Goal: Task Accomplishment & Management: Manage account settings

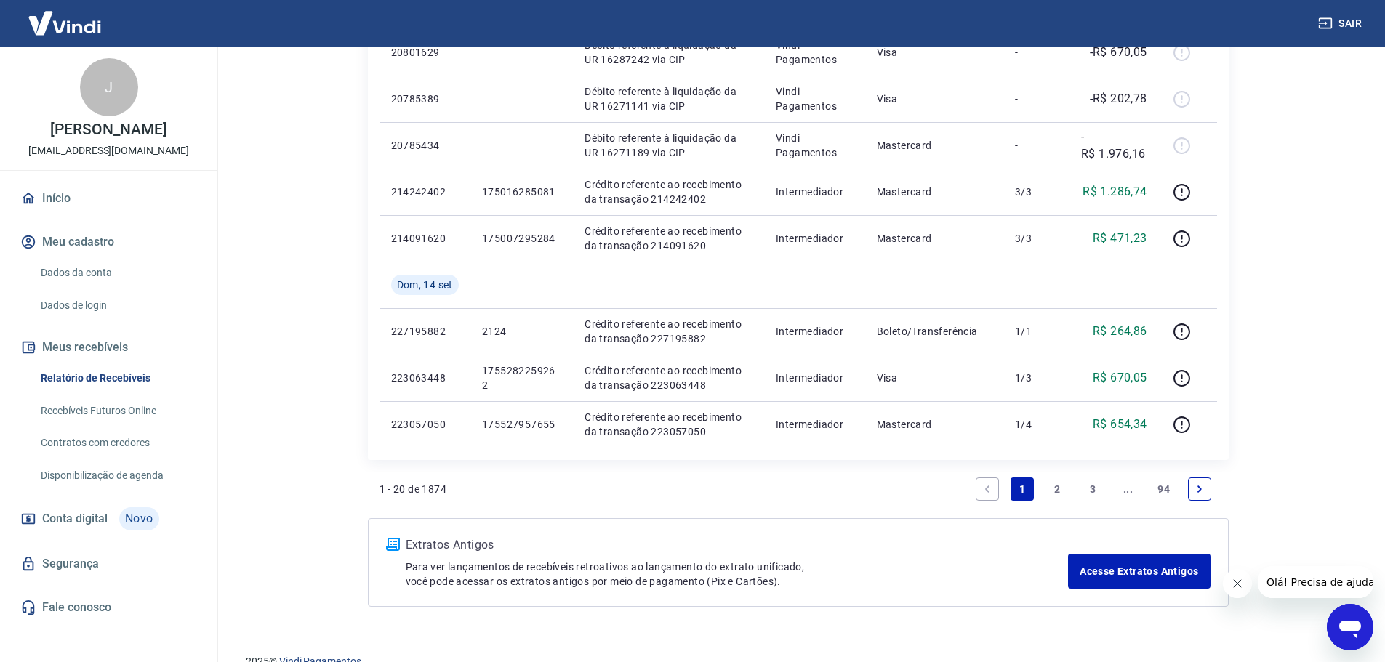
scroll to position [1037, 0]
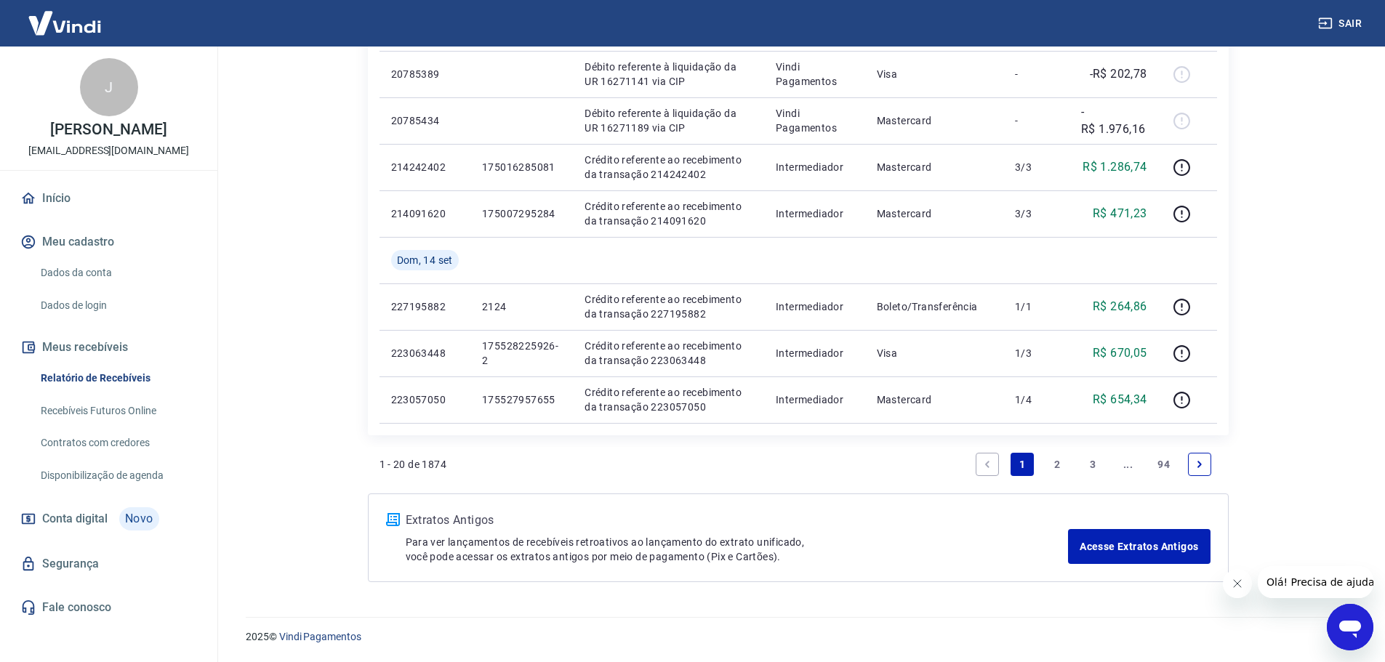
click at [1058, 458] on link "2" at bounding box center [1057, 464] width 23 height 23
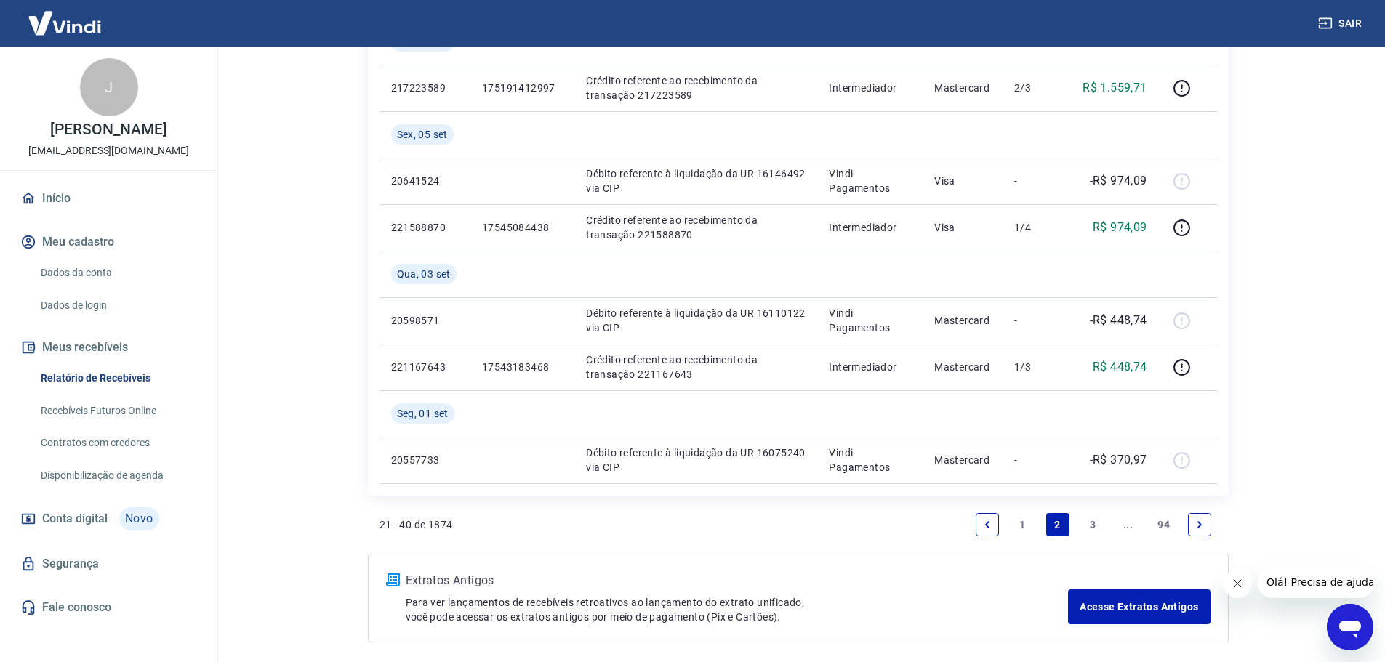
scroll to position [1224, 0]
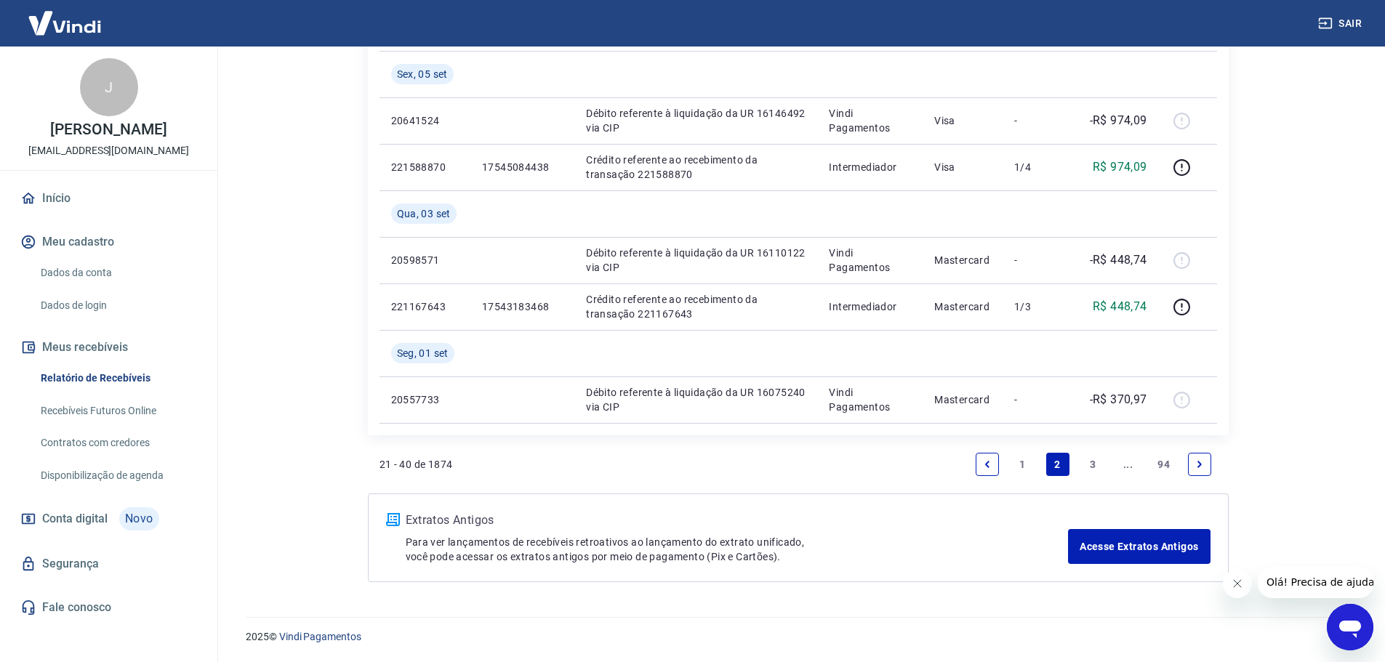
click at [1021, 463] on link "1" at bounding box center [1022, 464] width 23 height 23
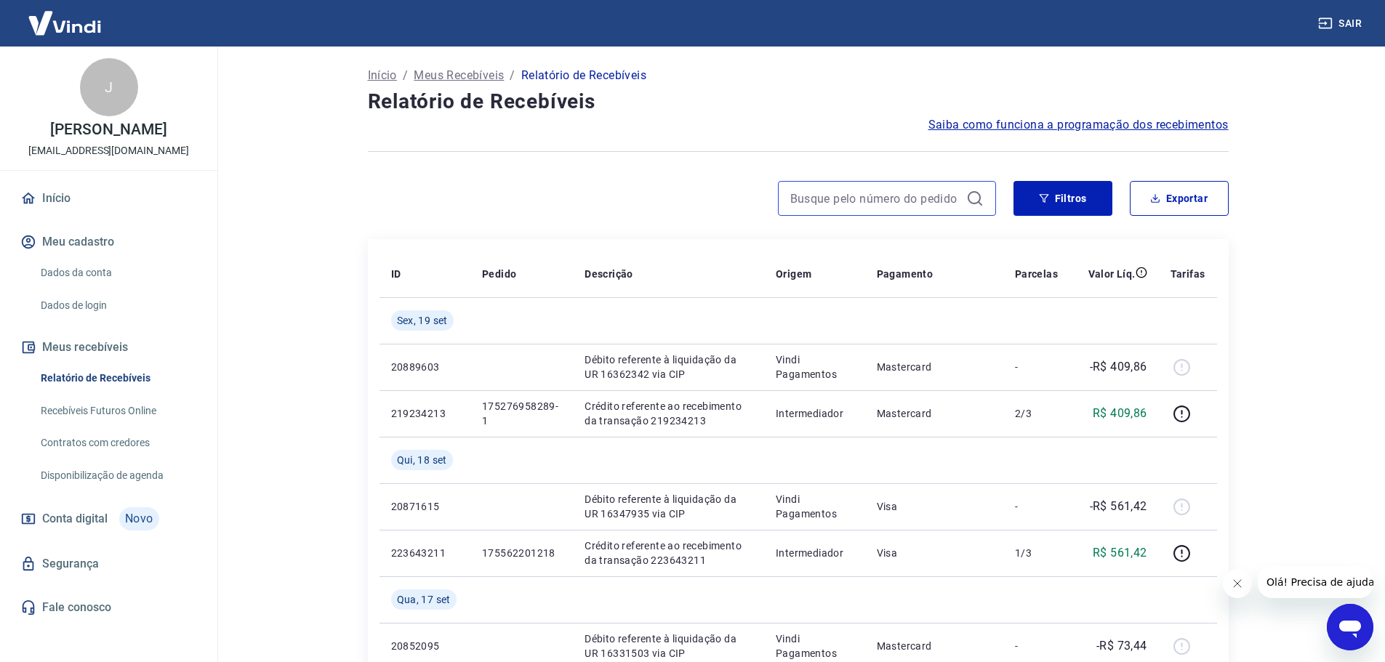
click at [939, 200] on input at bounding box center [875, 199] width 170 height 22
click at [47, 198] on link "Início" at bounding box center [108, 198] width 182 height 32
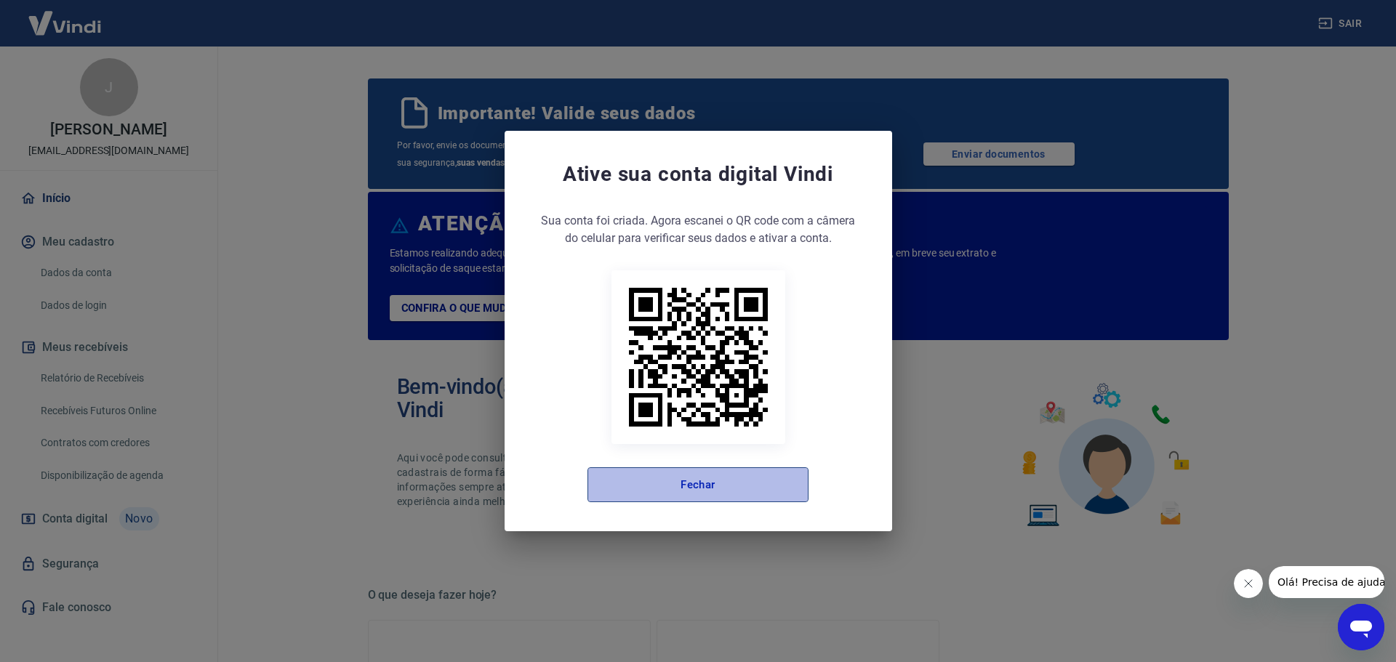
click at [656, 491] on button "Fechar" at bounding box center [697, 484] width 221 height 35
